Goal: Task Accomplishment & Management: Use online tool/utility

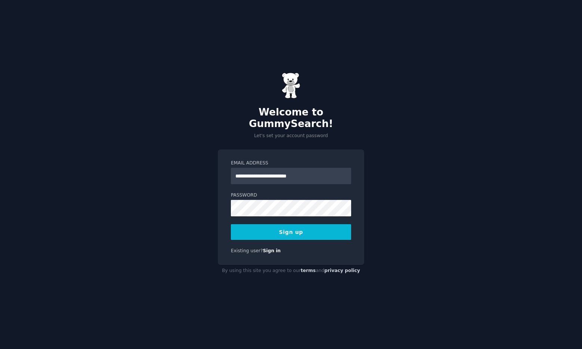
type input "**********"
click at [307, 224] on button "Sign up" at bounding box center [291, 232] width 120 height 16
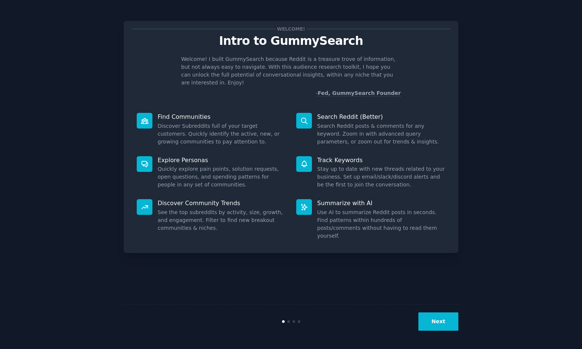
click at [440, 323] on button "Next" at bounding box center [438, 321] width 40 height 18
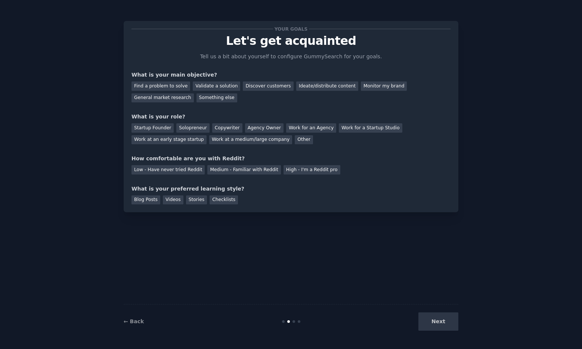
click at [440, 323] on div "Next" at bounding box center [403, 321] width 112 height 18
click at [162, 99] on div "General market research" at bounding box center [162, 97] width 62 height 9
click at [245, 87] on div "Discover customers" at bounding box center [268, 85] width 50 height 9
click at [155, 95] on div "General market research" at bounding box center [162, 97] width 62 height 9
click at [159, 130] on div "Startup Founder" at bounding box center [152, 127] width 42 height 9
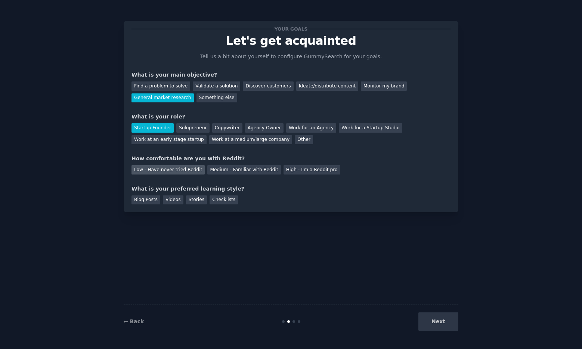
click at [181, 171] on div "Low - Have never tried Reddit" at bounding box center [167, 169] width 73 height 9
click at [151, 200] on div "Blog Posts" at bounding box center [145, 199] width 29 height 9
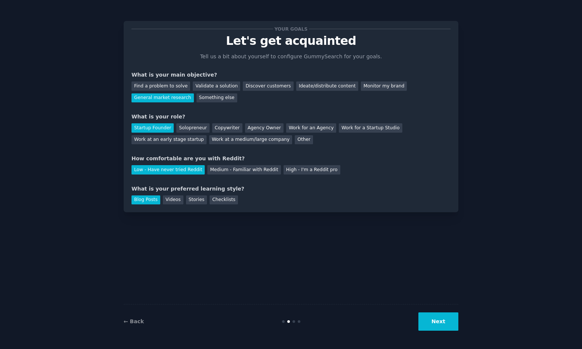
click at [443, 317] on button "Next" at bounding box center [438, 321] width 40 height 18
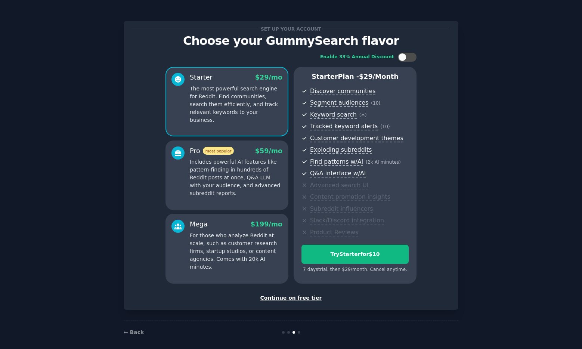
click at [254, 194] on p "Includes powerful AI features like pattern-finding in hundreds of Reddit posts …" at bounding box center [236, 177] width 93 height 39
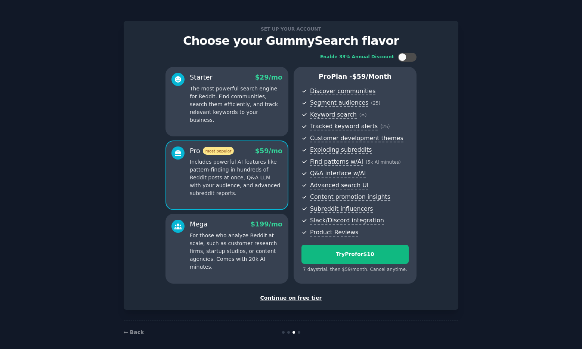
click at [232, 125] on div "Starter $ 29 /mo The most powerful search engine for Reddit. Find communities, …" at bounding box center [226, 101] width 123 height 69
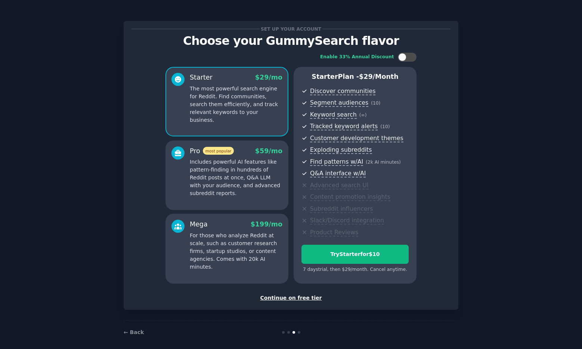
click at [235, 247] on p "For those who analyze Reddit at scale, such as customer research firms, startup…" at bounding box center [236, 251] width 93 height 39
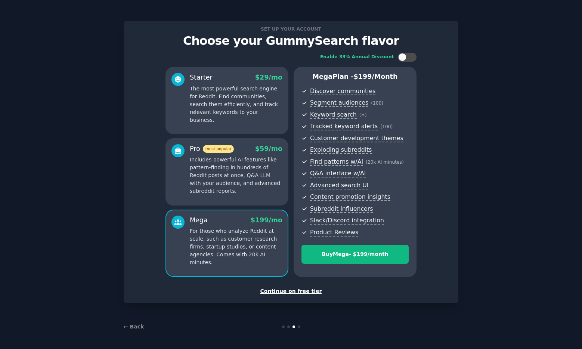
click at [233, 102] on p "The most powerful search engine for Reddit. Find communities, search them effic…" at bounding box center [236, 104] width 93 height 39
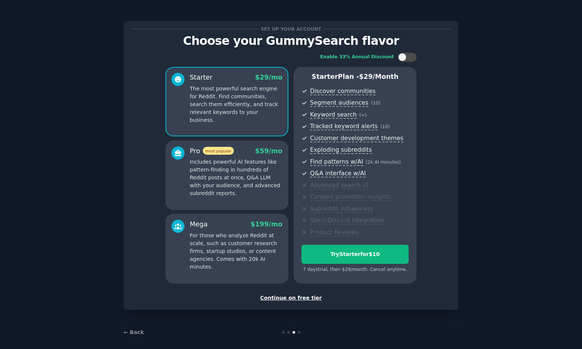
click at [288, 297] on div "Continue on free tier" at bounding box center [290, 298] width 319 height 8
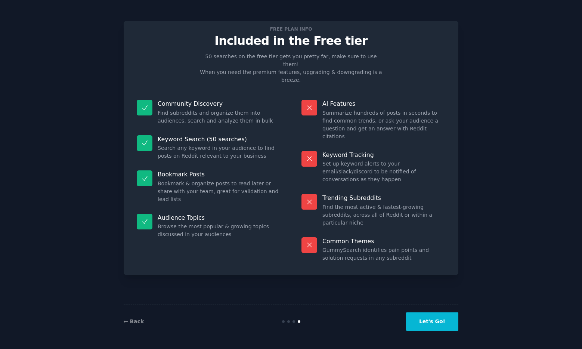
click at [431, 321] on button "Let's Go!" at bounding box center [432, 321] width 52 height 18
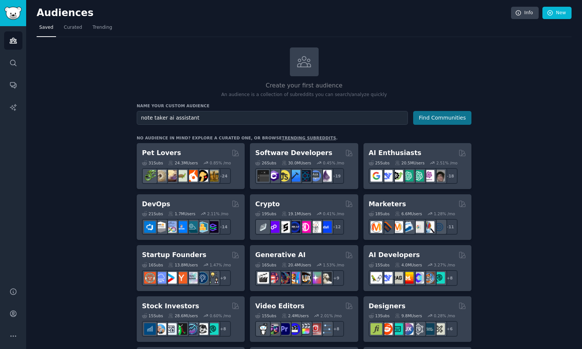
type input "note taker ai assistant"
click at [452, 116] on button "Find Communities" at bounding box center [442, 118] width 58 height 14
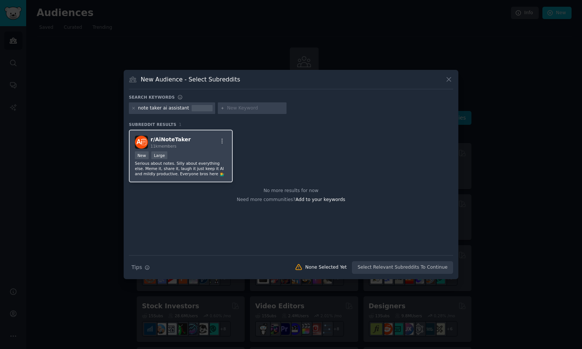
click at [175, 141] on span "r/ AiNoteTaker" at bounding box center [171, 139] width 40 height 6
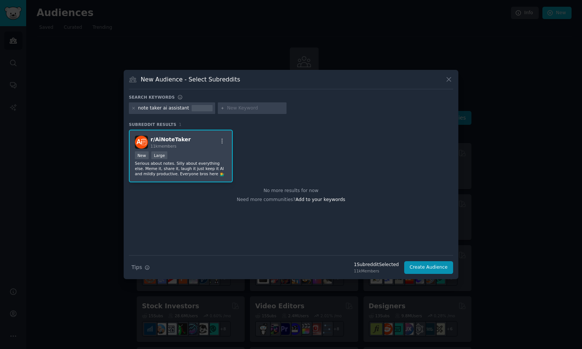
click at [202, 161] on p "Serious about notes. Silly about everything else. Meme it, share it, laugh it j…" at bounding box center [181, 169] width 92 height 16
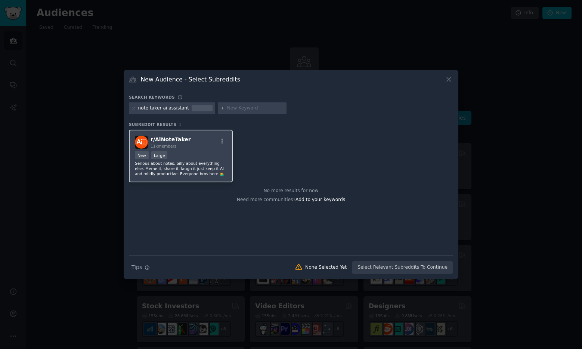
click at [202, 161] on p "Serious about notes. Silly about everything else. Meme it, share it, laugh it j…" at bounding box center [181, 169] width 92 height 16
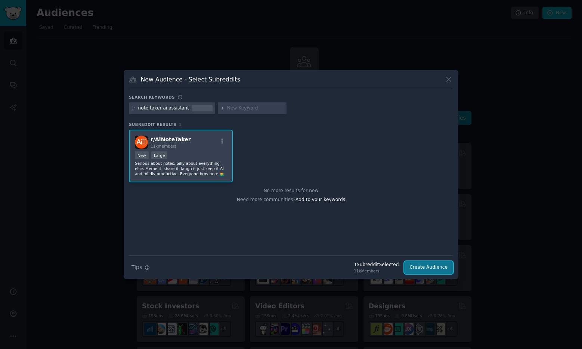
click at [438, 265] on button "Create Audience" at bounding box center [428, 267] width 49 height 13
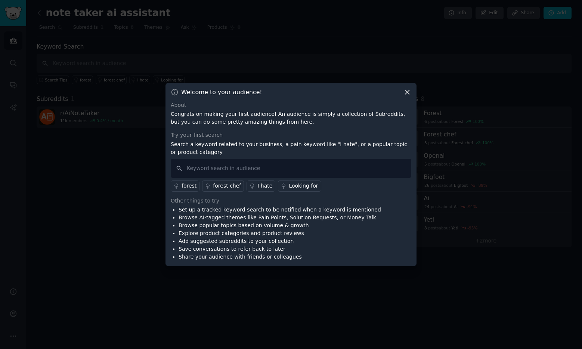
click at [407, 93] on icon at bounding box center [407, 92] width 8 height 8
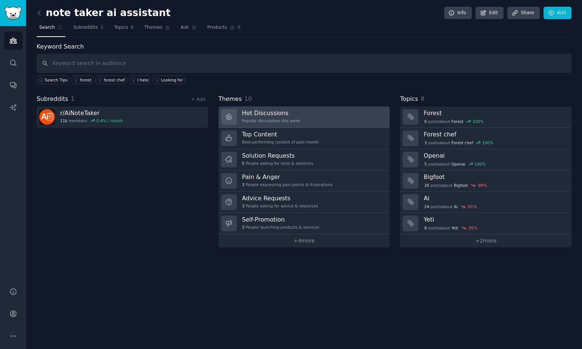
click at [278, 124] on div "Hot Discussions Popular discussions this week" at bounding box center [271, 117] width 58 height 16
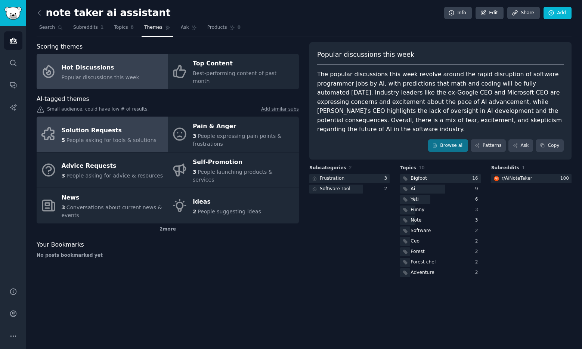
click at [111, 126] on div "Solution Requests" at bounding box center [109, 130] width 95 height 12
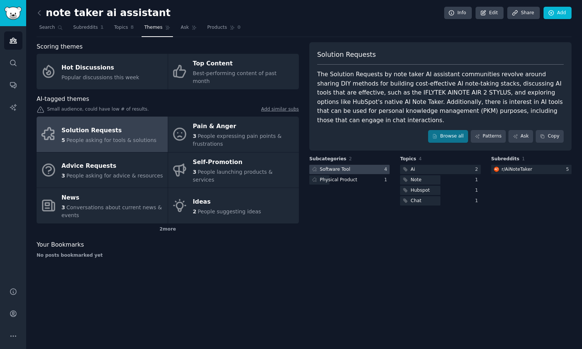
click at [346, 170] on div "Software Tool" at bounding box center [335, 169] width 31 height 7
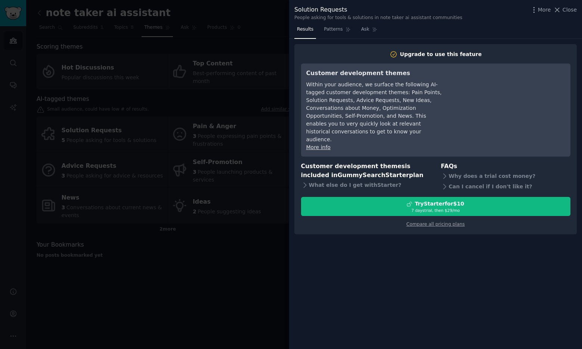
click at [217, 174] on div at bounding box center [291, 174] width 582 height 349
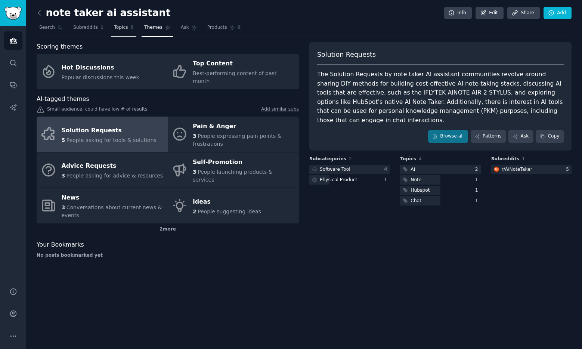
click at [127, 29] on link "Topics 8" at bounding box center [123, 29] width 25 height 15
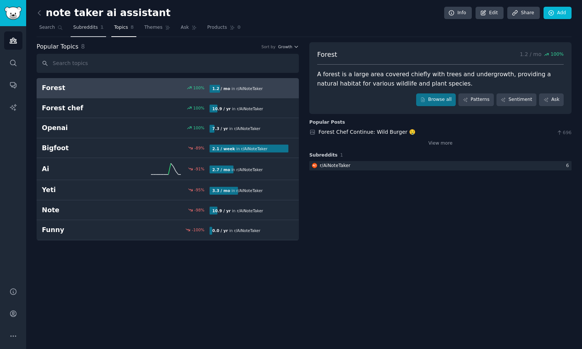
click at [78, 31] on link "Subreddits 1" at bounding box center [88, 29] width 35 height 15
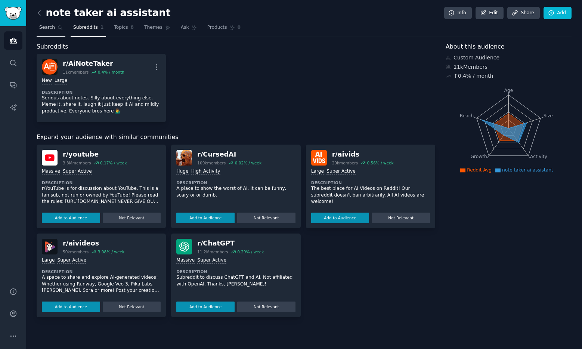
click at [44, 33] on link "Search" at bounding box center [51, 29] width 29 height 15
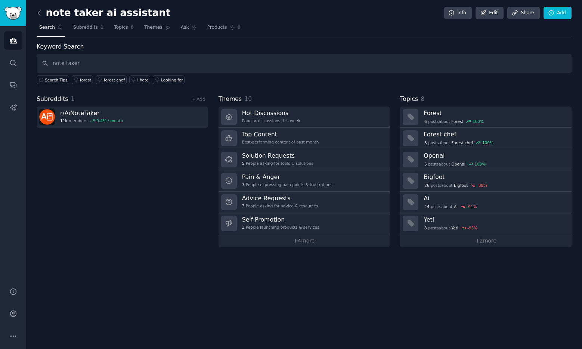
type input "note taker"
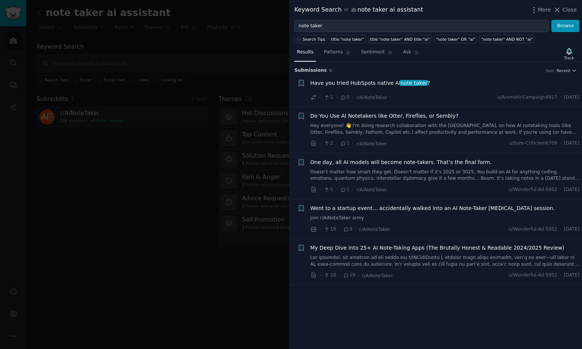
click at [384, 116] on span "Do You Use AI Notetakers like Otter, Fireflies, or Sembly?" at bounding box center [384, 116] width 148 height 8
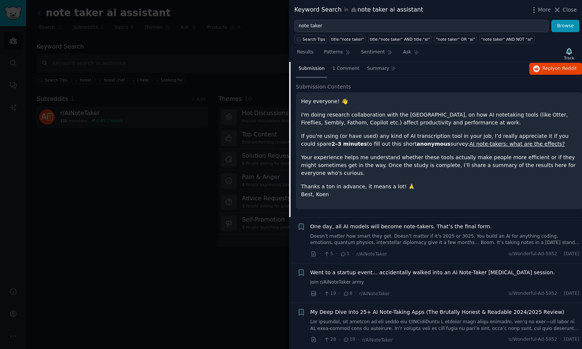
scroll to position [92, 0]
click at [344, 69] on span "1 Comment" at bounding box center [345, 69] width 27 height 7
